Goal: Find contact information: Find contact information

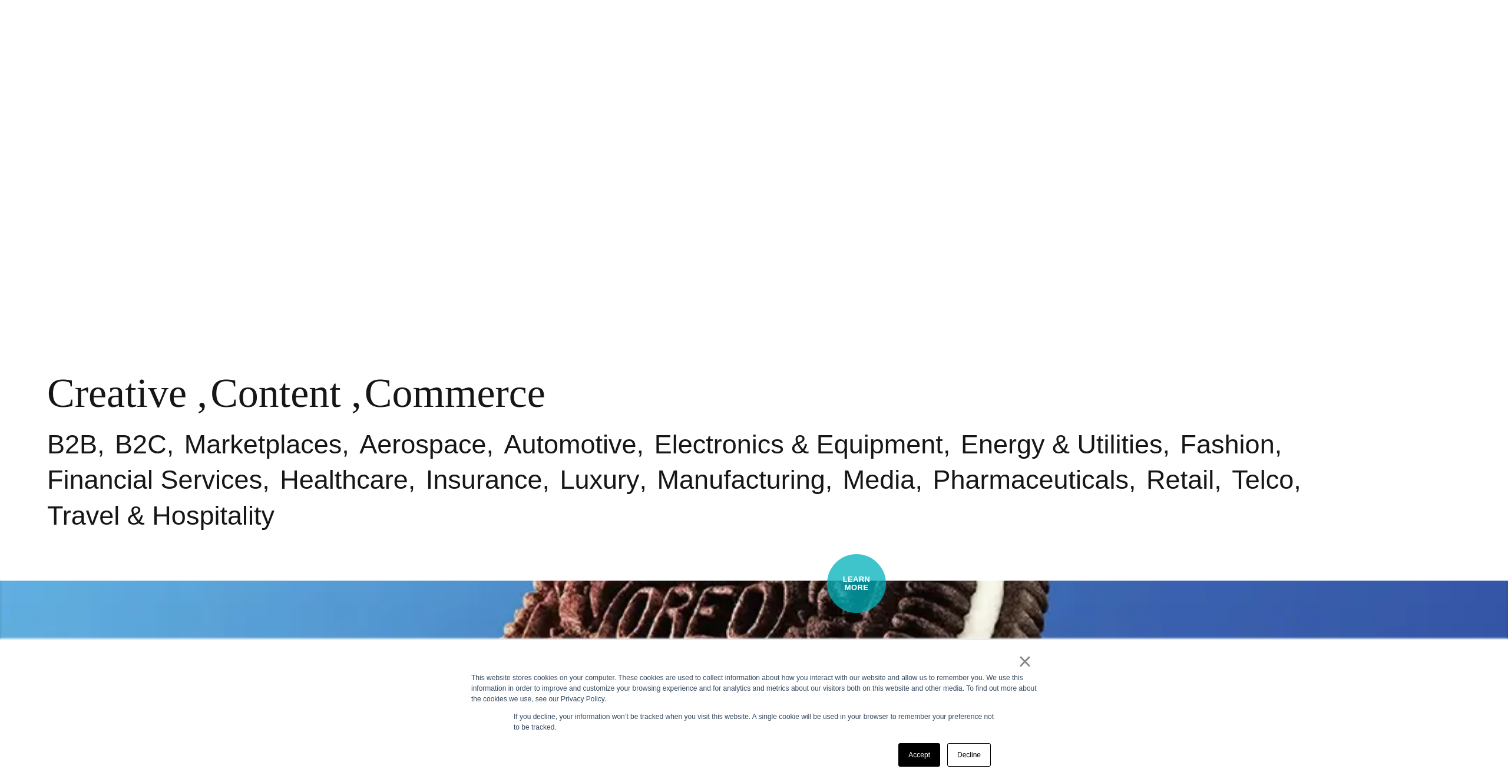
scroll to position [4952, 0]
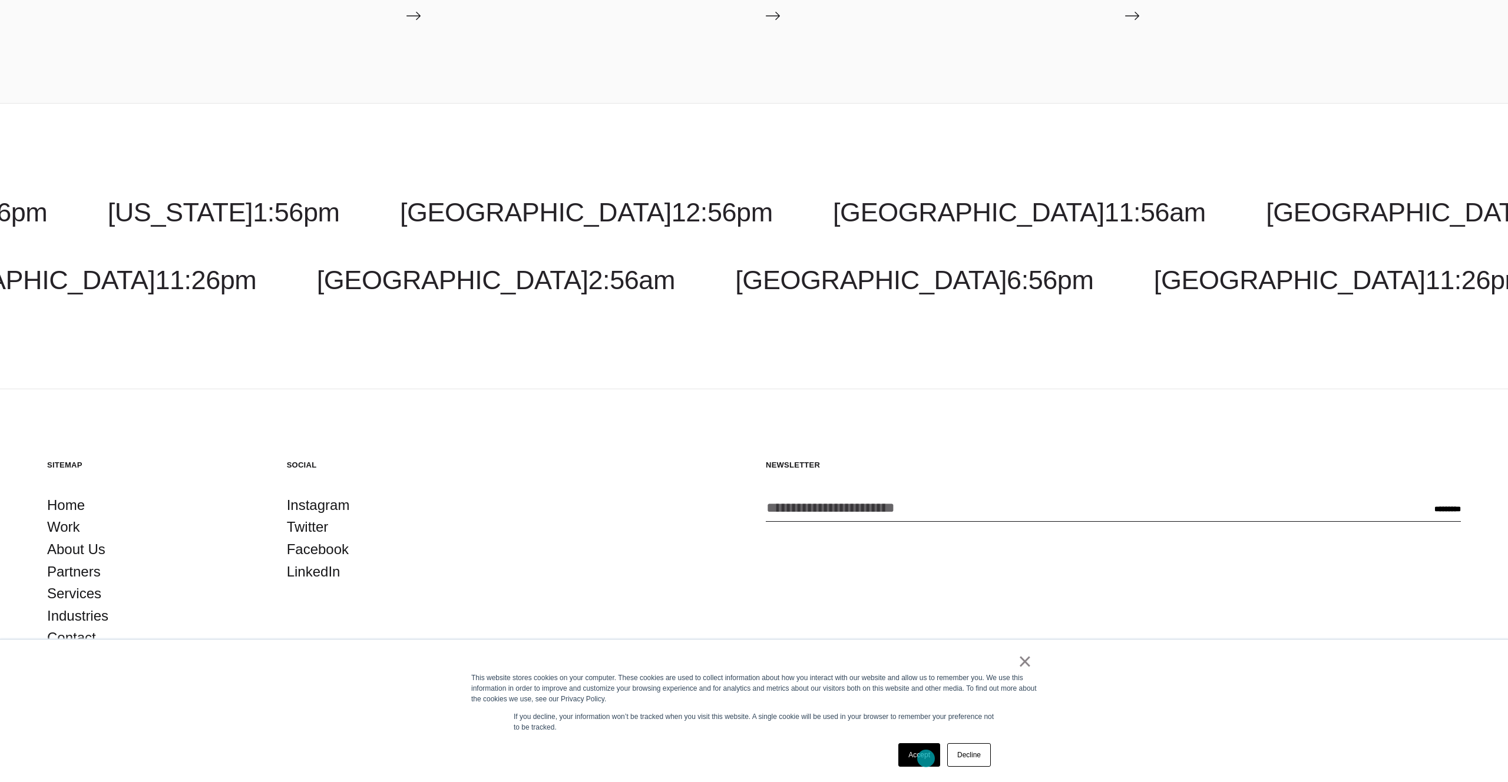
click at [926, 759] on link "Accept" at bounding box center [919, 755] width 42 height 24
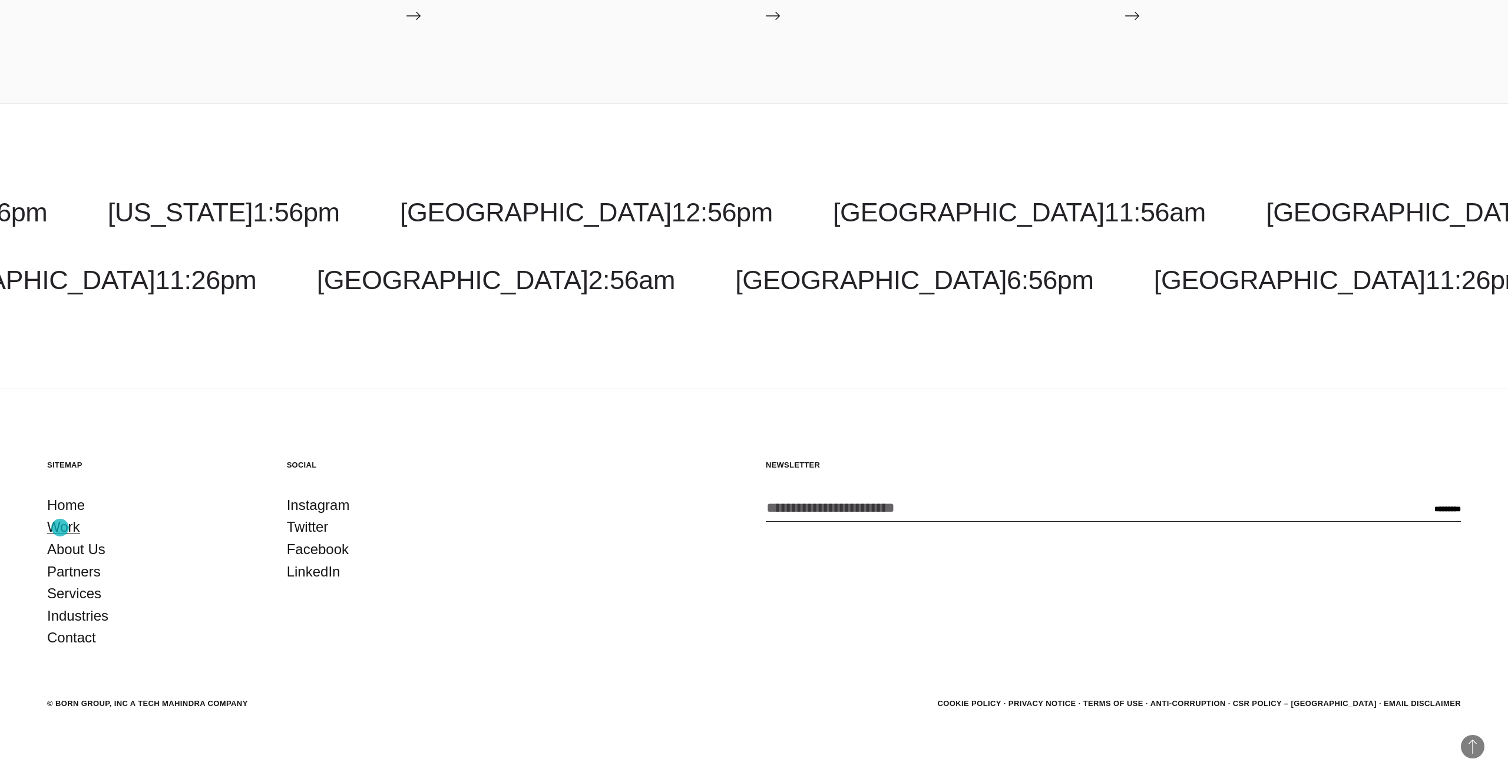
click at [60, 528] on link "Work" at bounding box center [63, 527] width 33 height 22
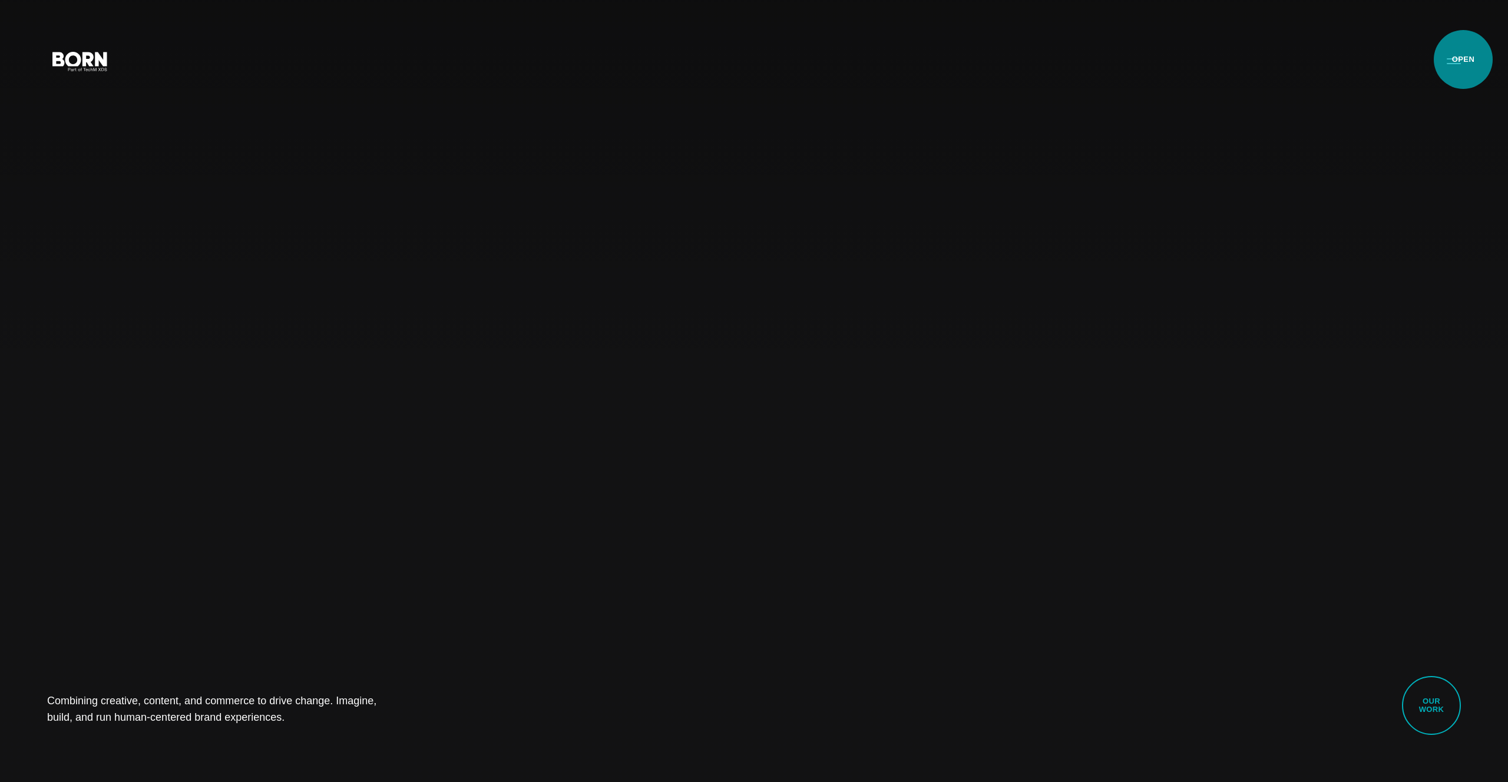
click at [1461, 62] on button "Primary Menu" at bounding box center [1454, 60] width 28 height 25
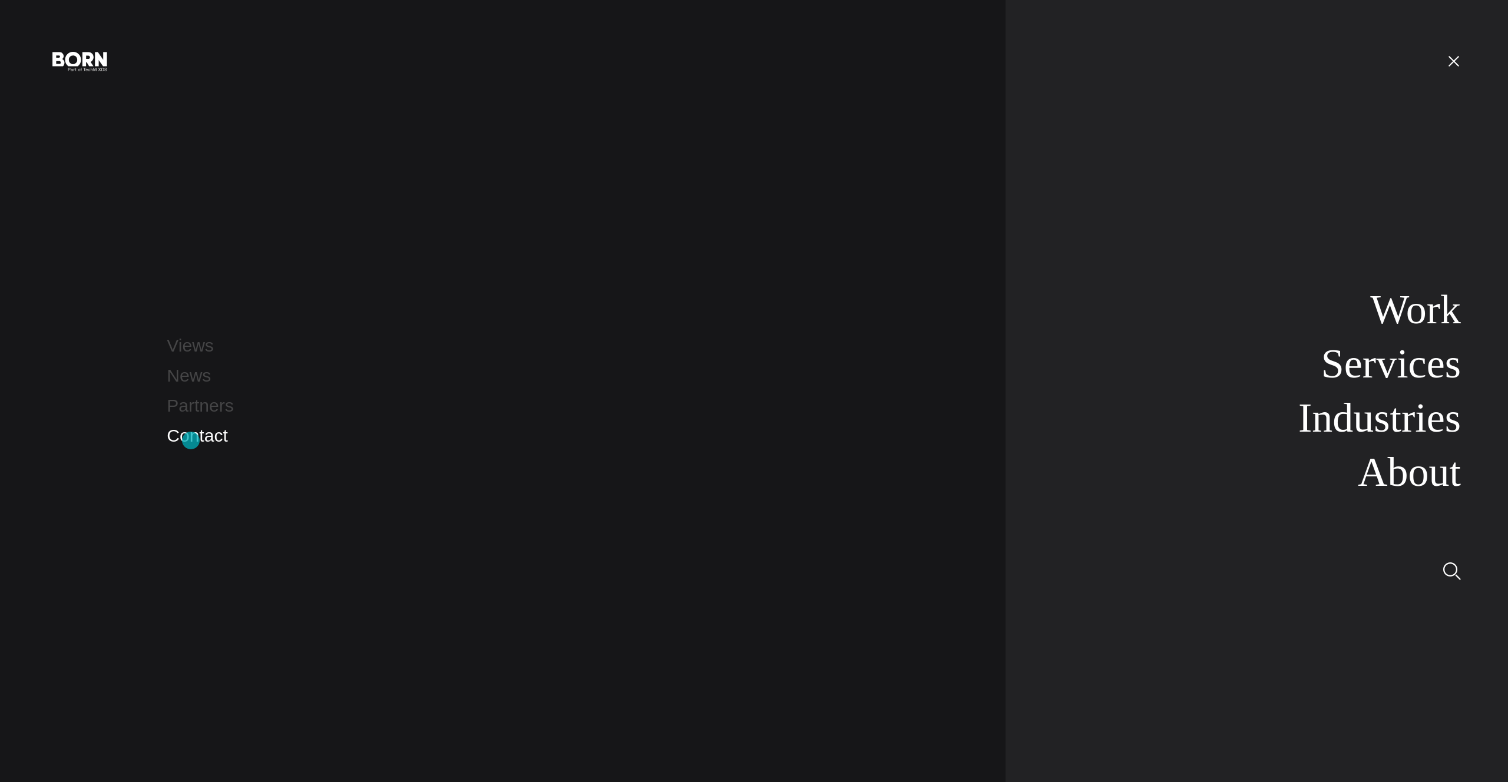
click at [191, 441] on link "Contact" at bounding box center [197, 435] width 61 height 19
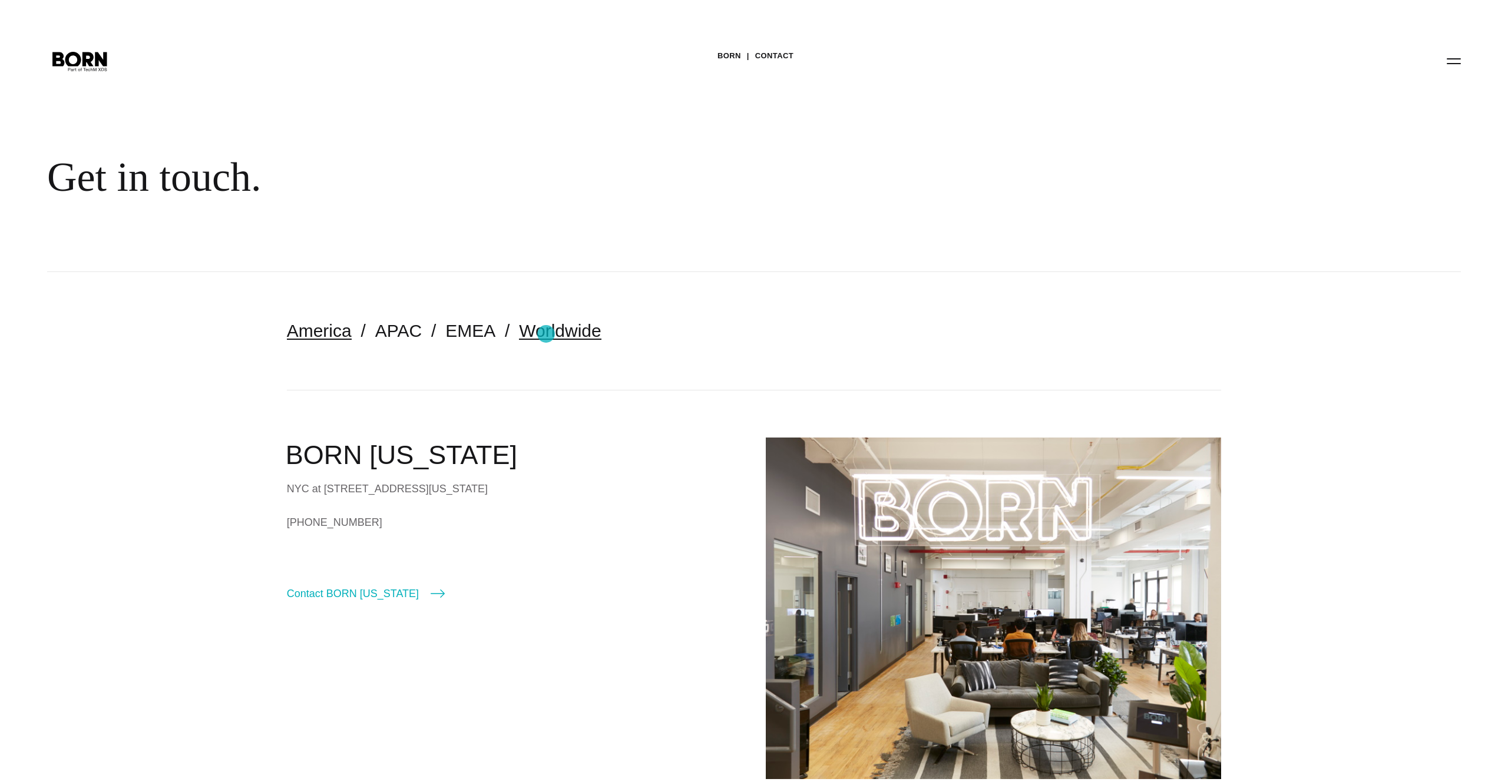
click at [546, 334] on link "Worldwide" at bounding box center [560, 330] width 82 height 19
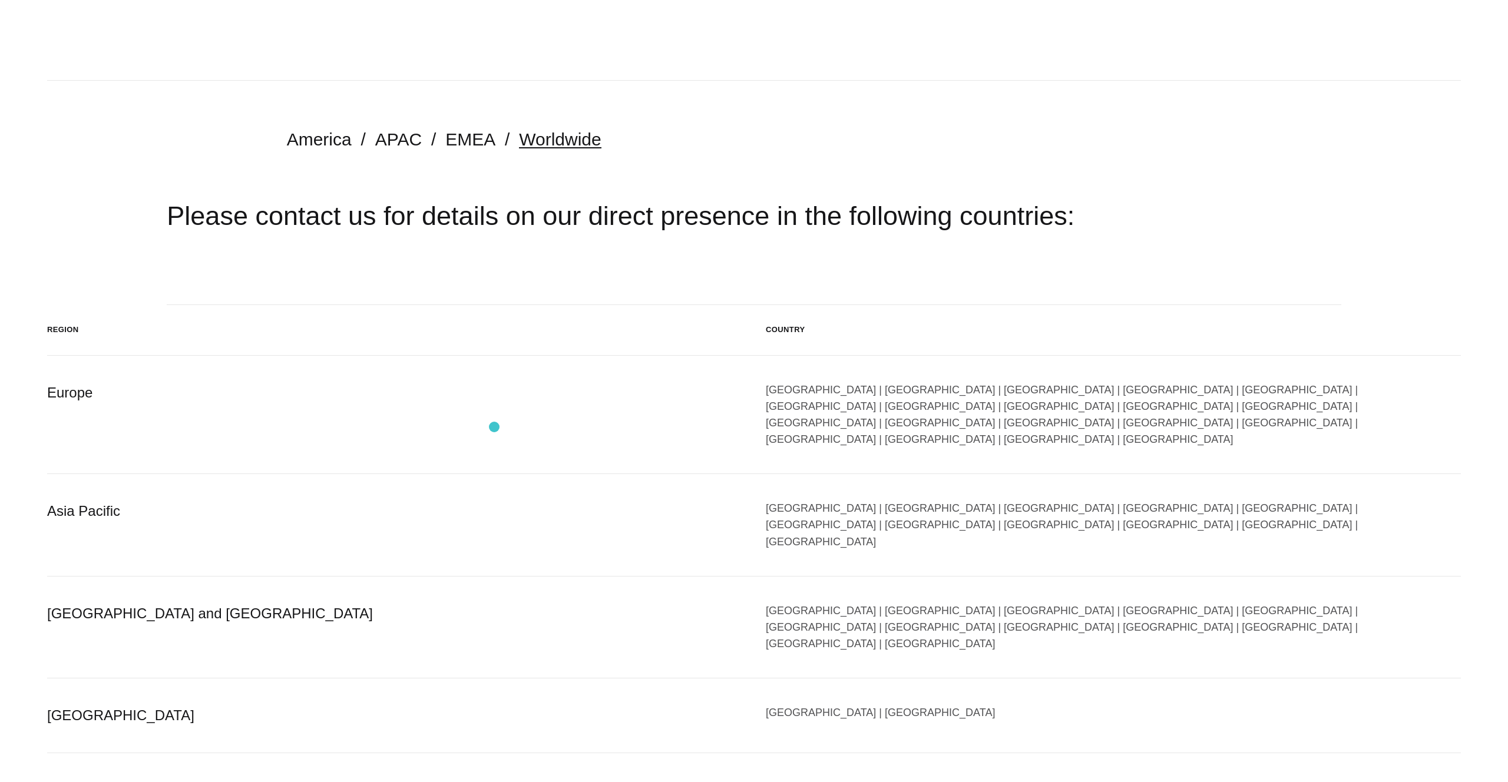
scroll to position [211, 0]
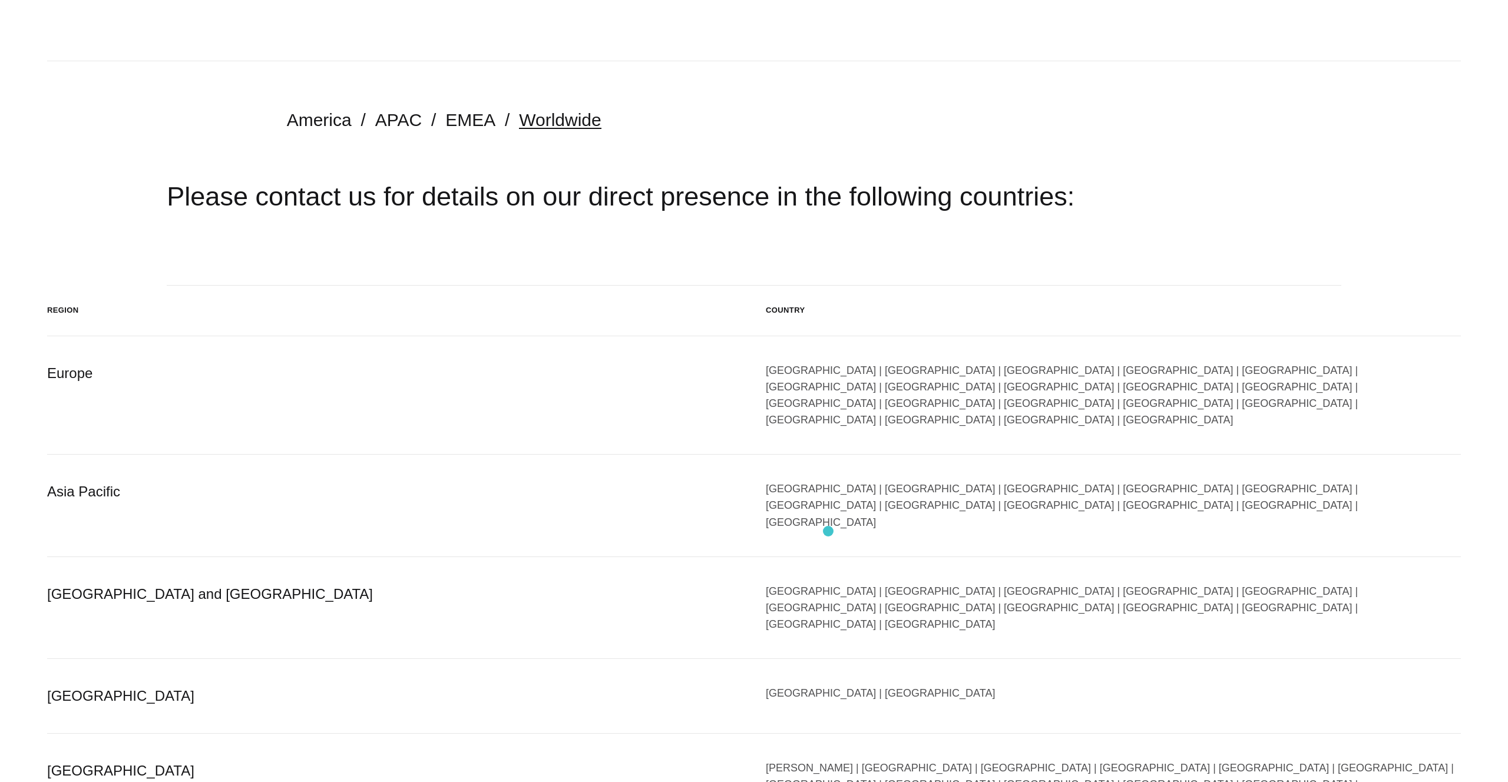
click at [828, 583] on div "Argentina | Brazil | Canada | Bolivia | Colombia | Costa Rica | Ecuador | Guate…" at bounding box center [1113, 608] width 695 height 50
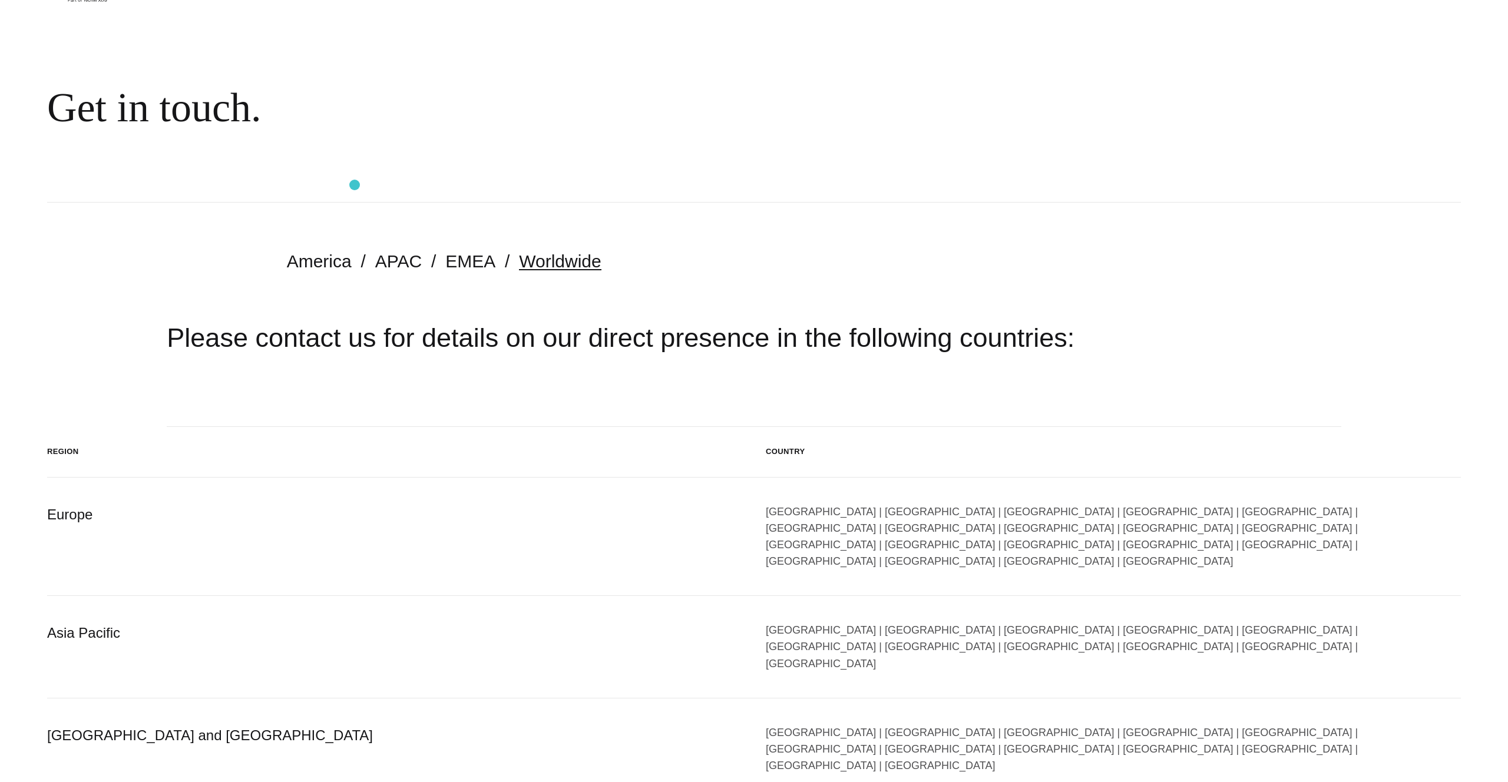
scroll to position [0, 0]
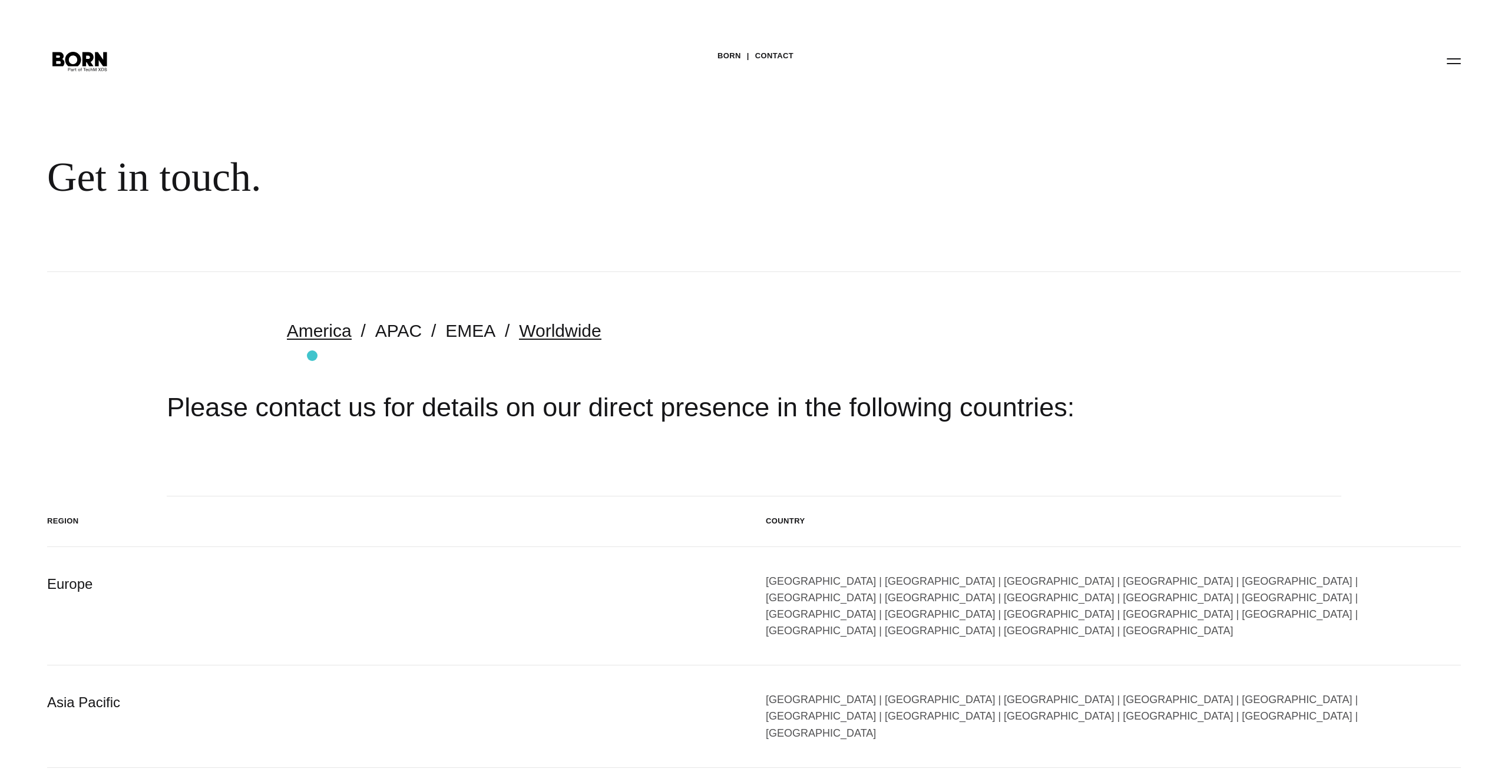
click at [310, 330] on link "America" at bounding box center [319, 330] width 65 height 19
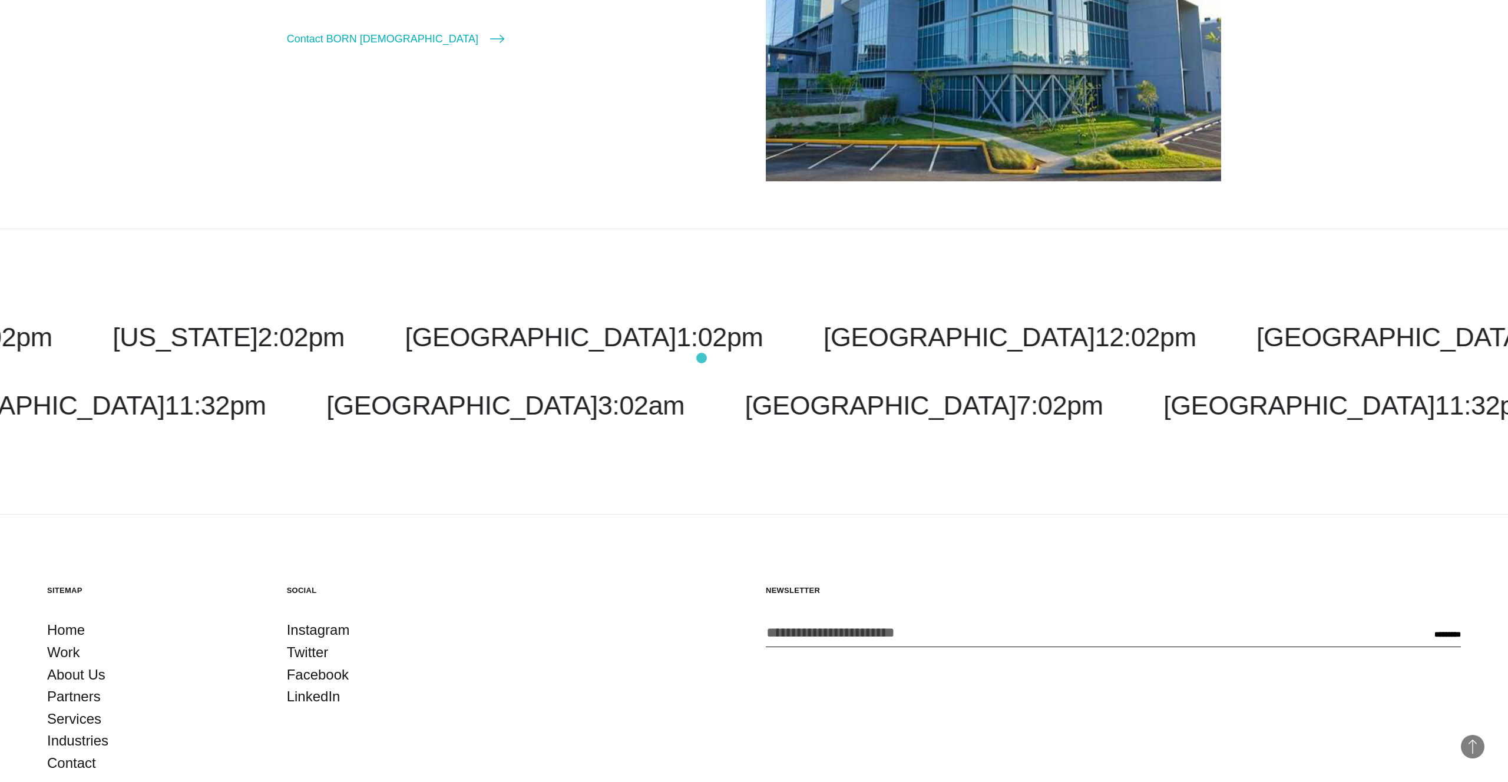
scroll to position [2366, 0]
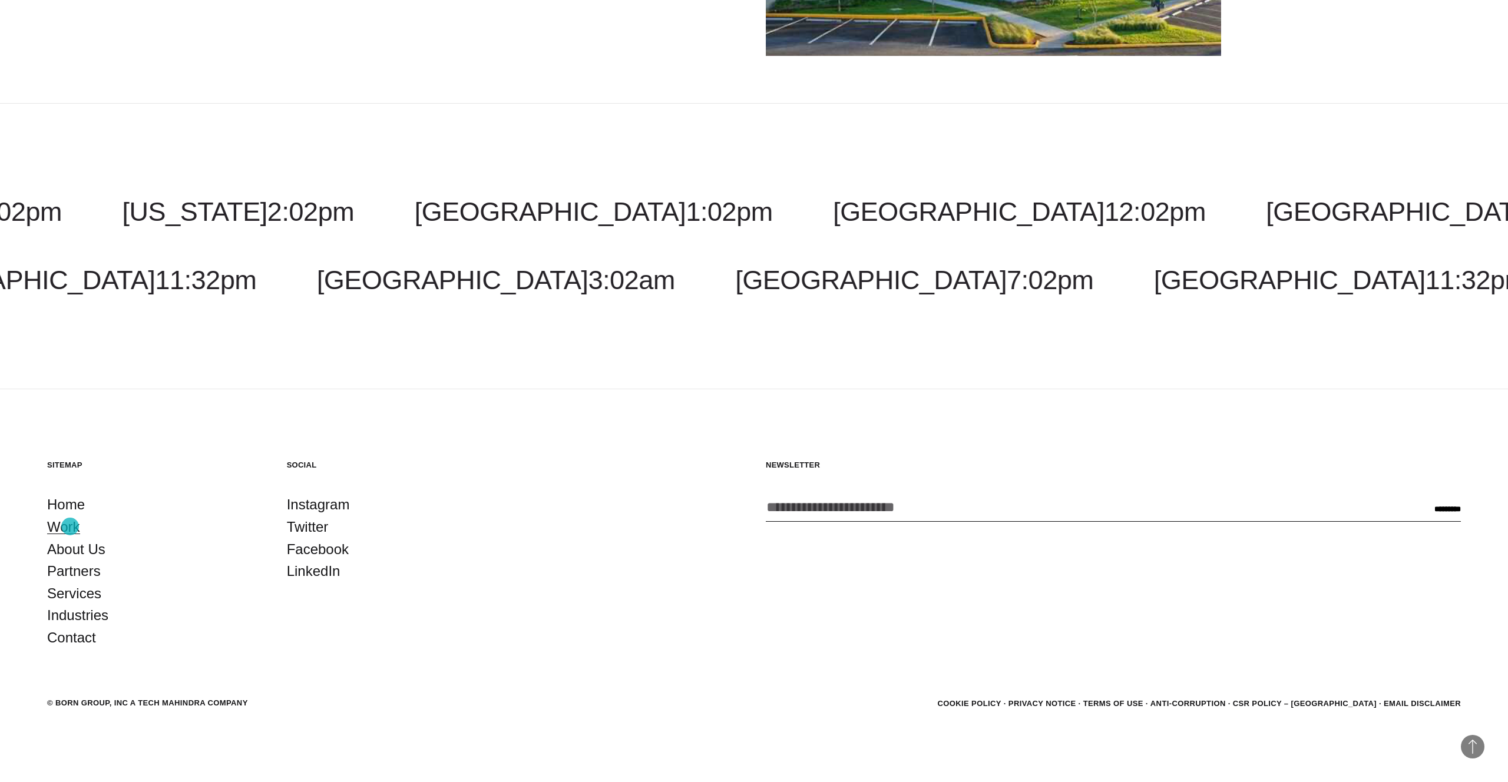
click at [70, 527] on link "Work" at bounding box center [63, 527] width 33 height 22
click at [84, 551] on link "About Us" at bounding box center [76, 549] width 58 height 22
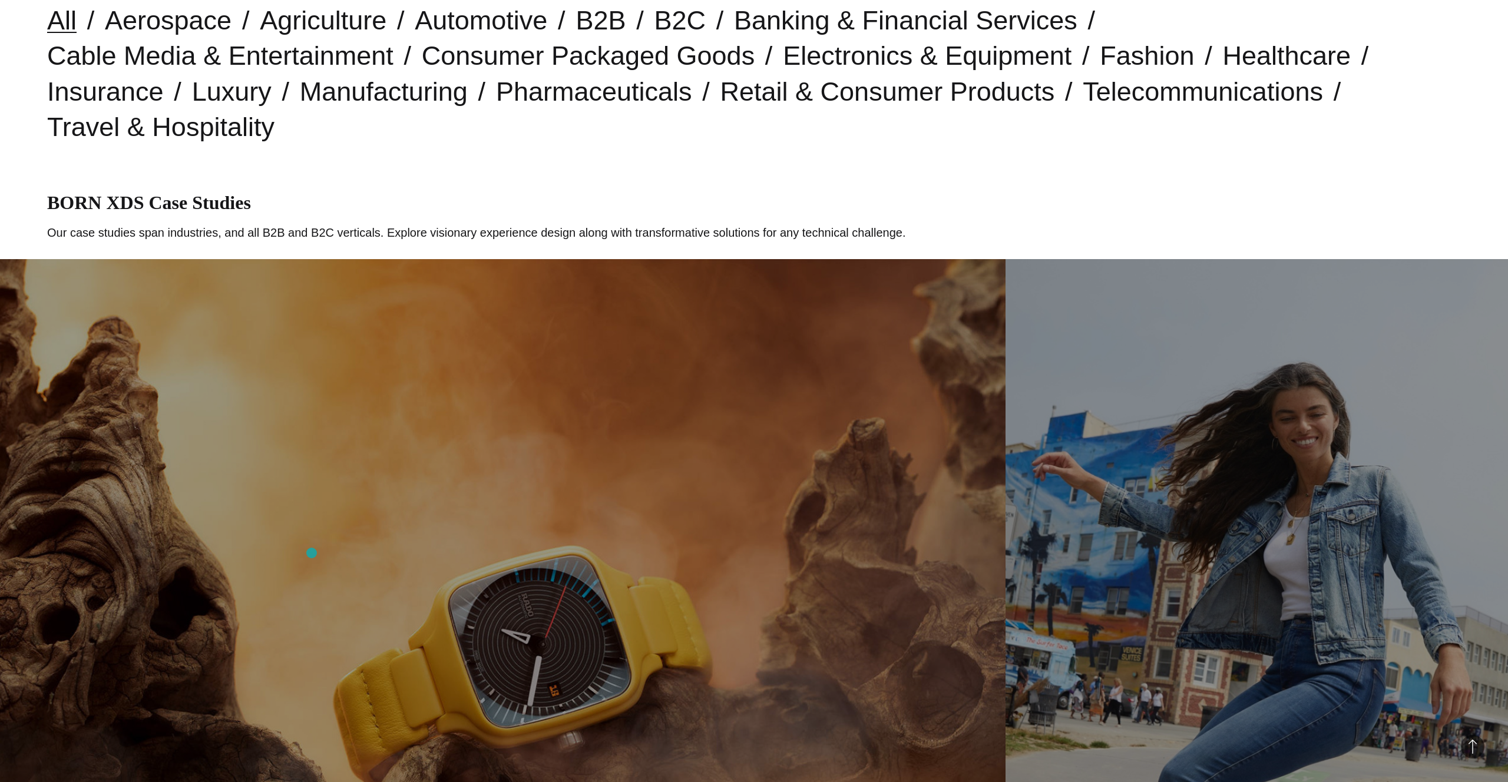
scroll to position [443, 0]
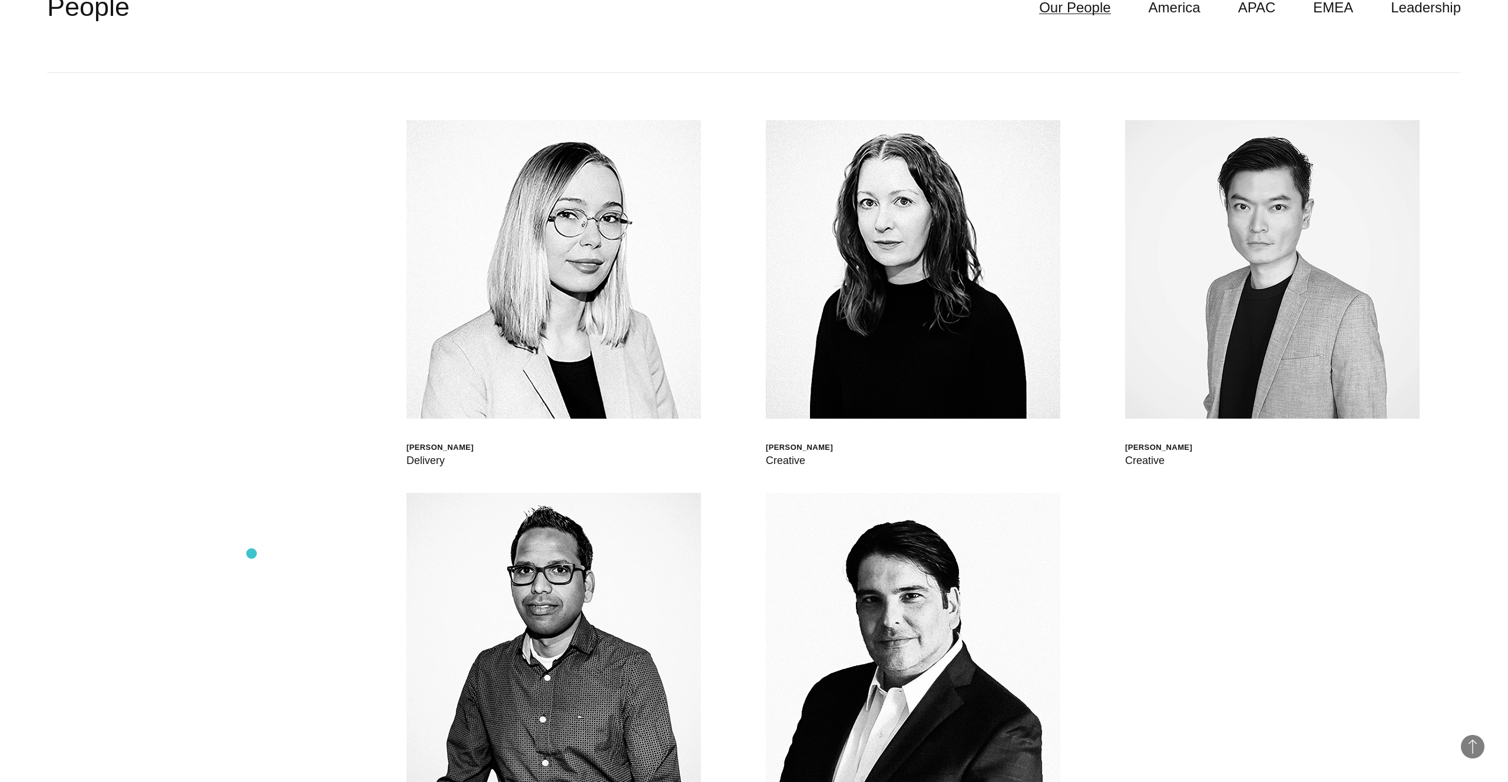
scroll to position [4299, 0]
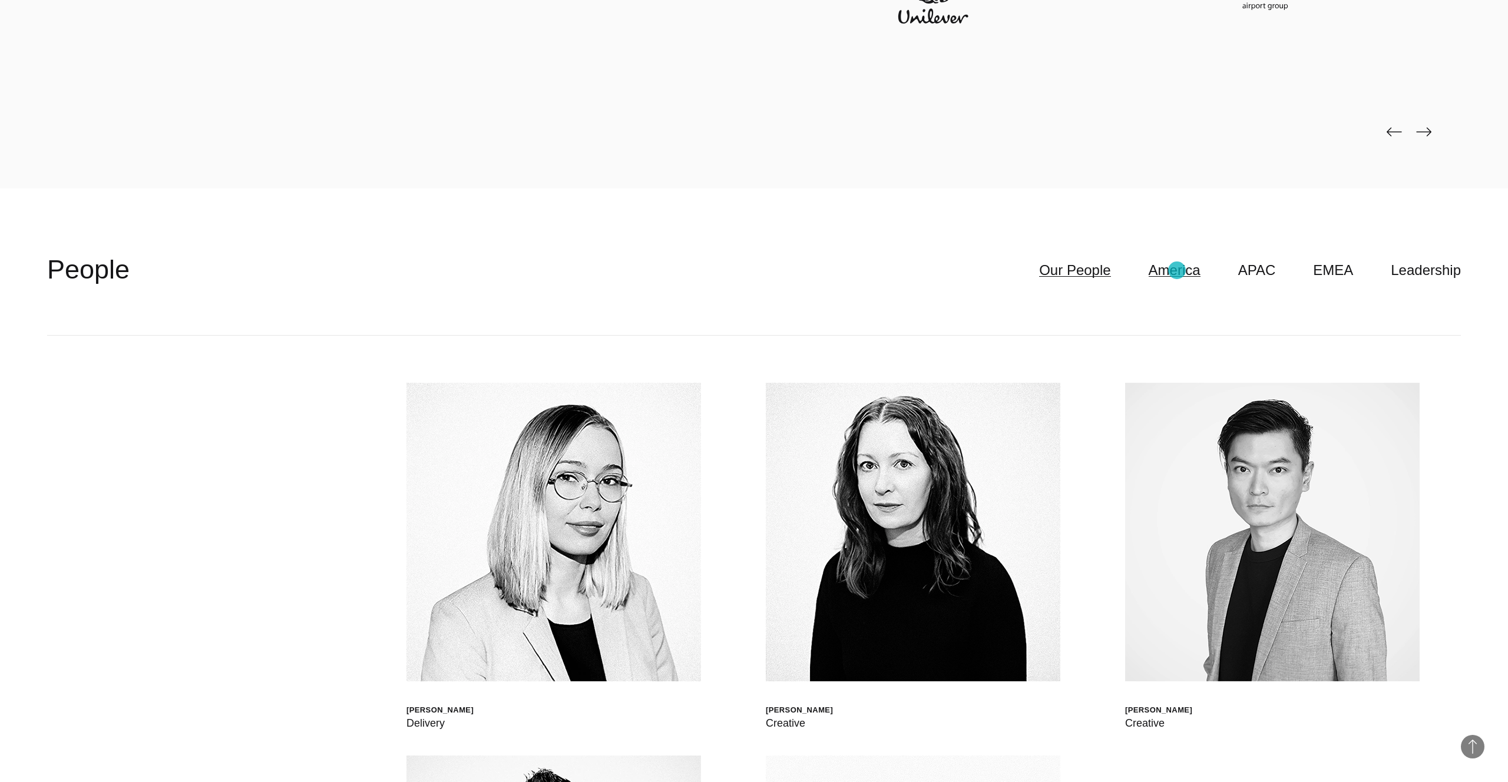
click at [1177, 270] on link "America" at bounding box center [1175, 270] width 52 height 22
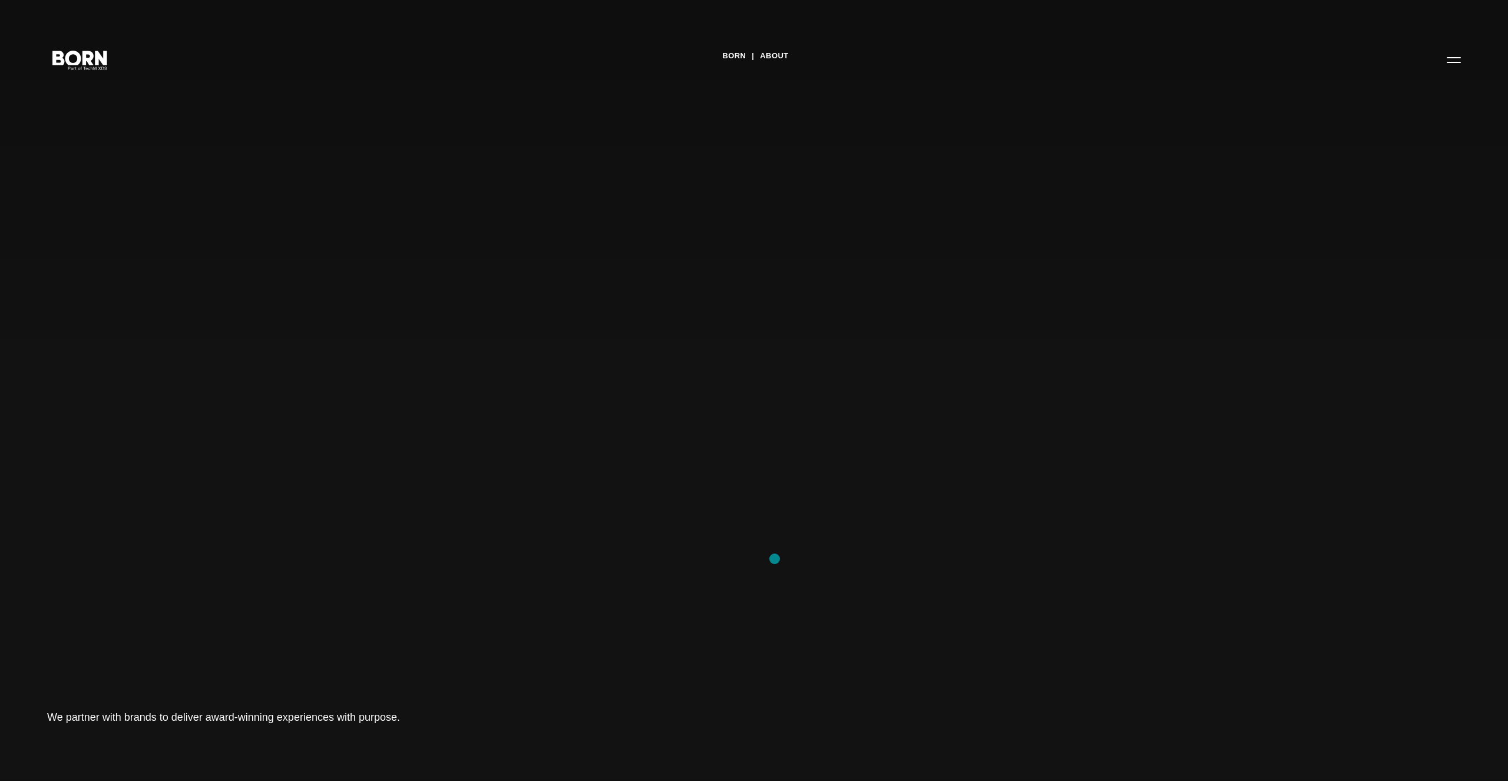
scroll to position [0, 0]
